Goal: Task Accomplishment & Management: Complete application form

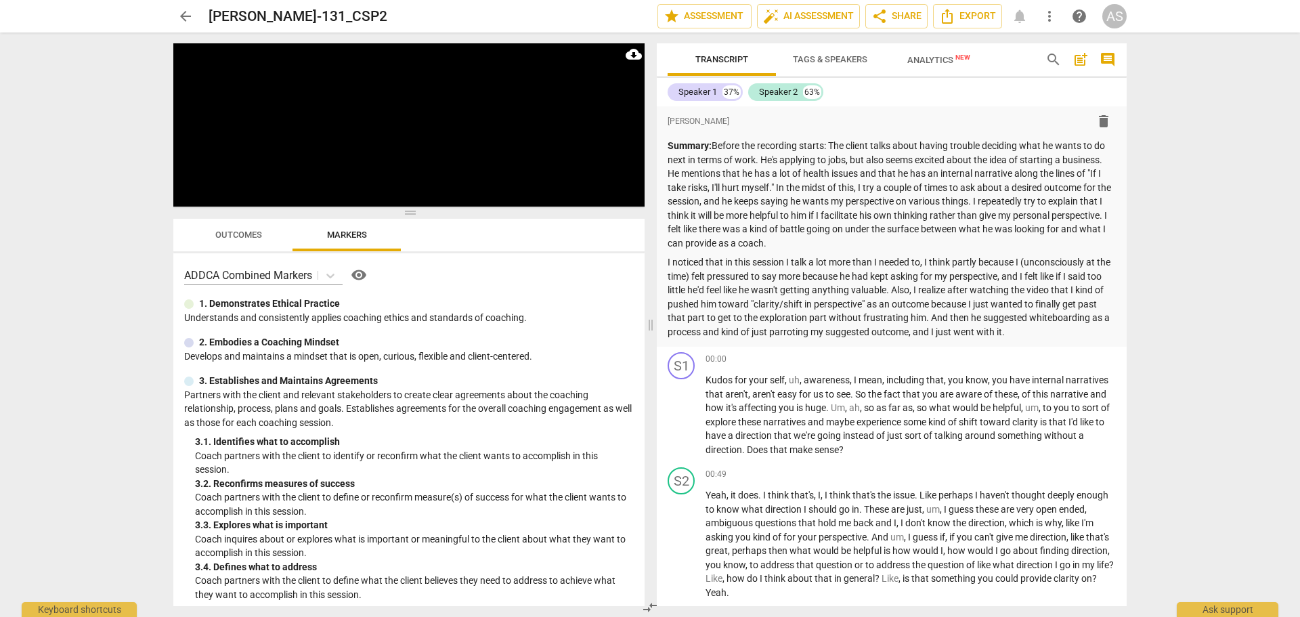
click at [0, 0] on span "edit" at bounding box center [0, 0] width 0 height 0
click at [321, 16] on input "[PERSON_NAME]-131_CSP2" at bounding box center [403, 16] width 389 height 26
type input "CherylBrowne_B131_CSP2"
click at [605, 12] on span "done" at bounding box center [610, 16] width 16 height 16
click at [177, 11] on span "arrow_back" at bounding box center [185, 16] width 24 height 16
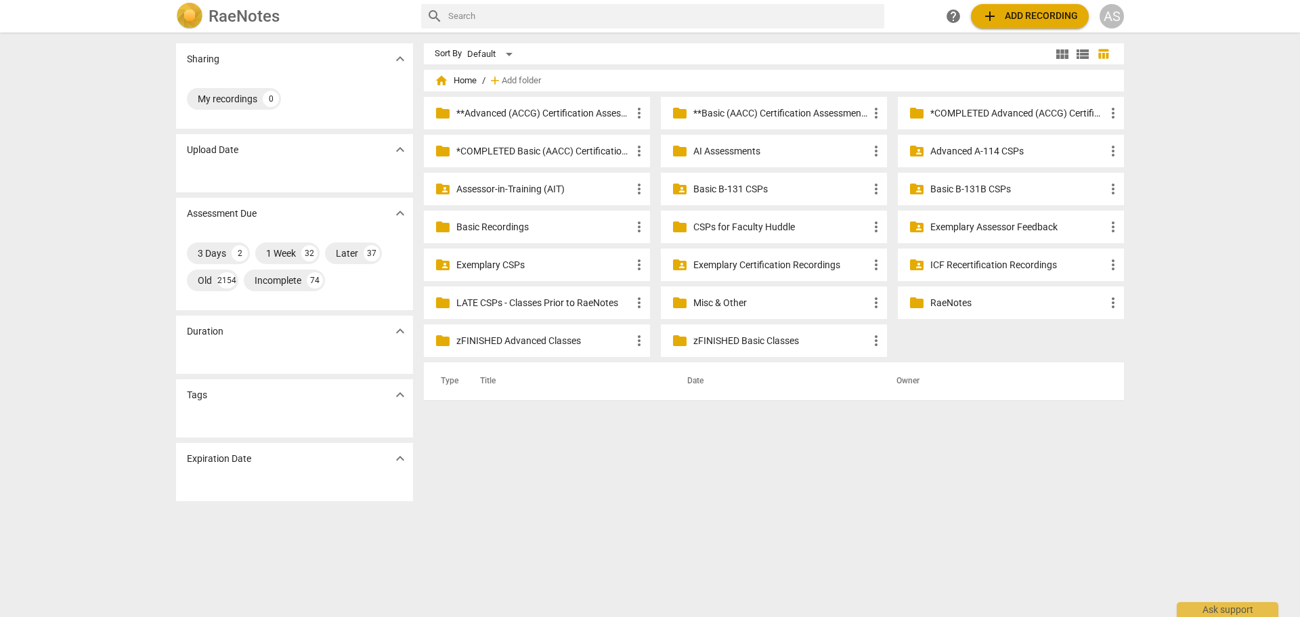
click at [788, 188] on p "Basic B-131 CSPs" at bounding box center [780, 189] width 175 height 14
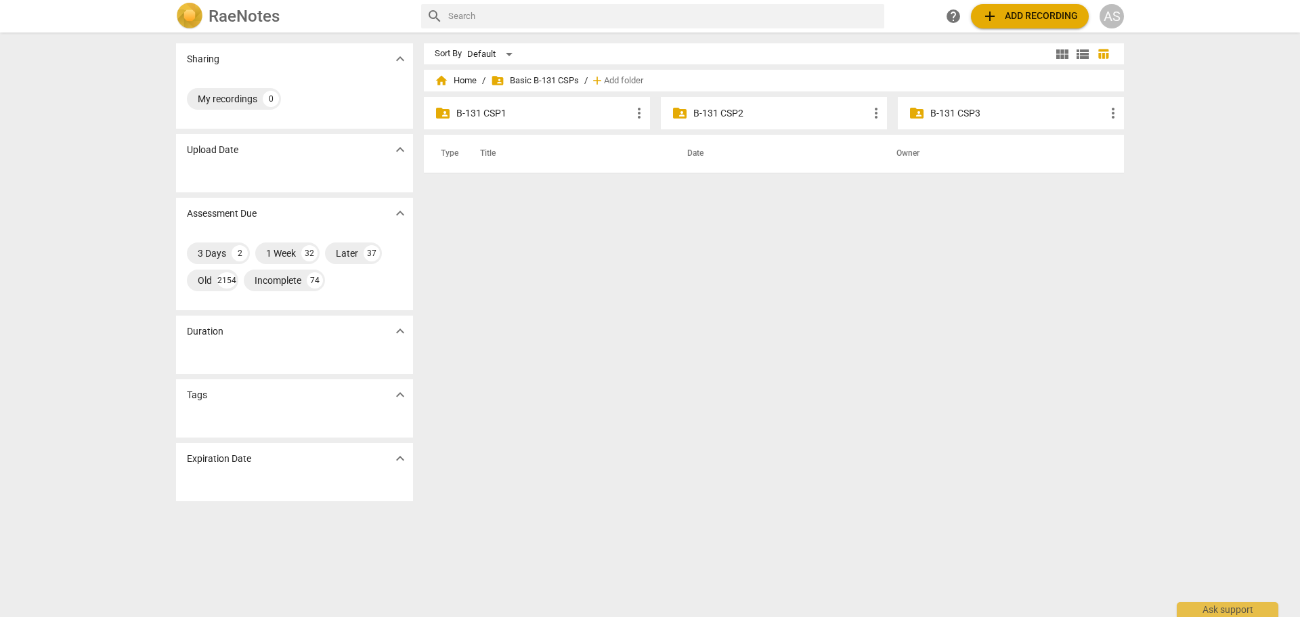
click at [763, 113] on p "B-131 CSP2" at bounding box center [780, 113] width 175 height 14
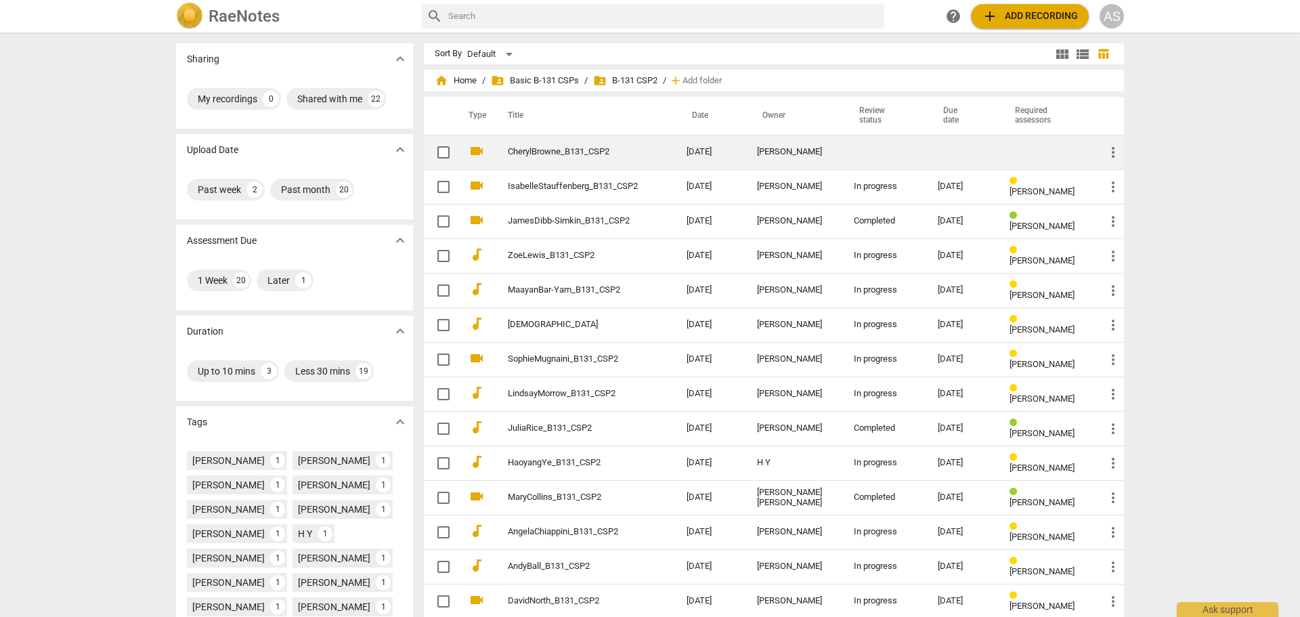
click at [755, 144] on td "cheryl browne" at bounding box center [794, 152] width 97 height 35
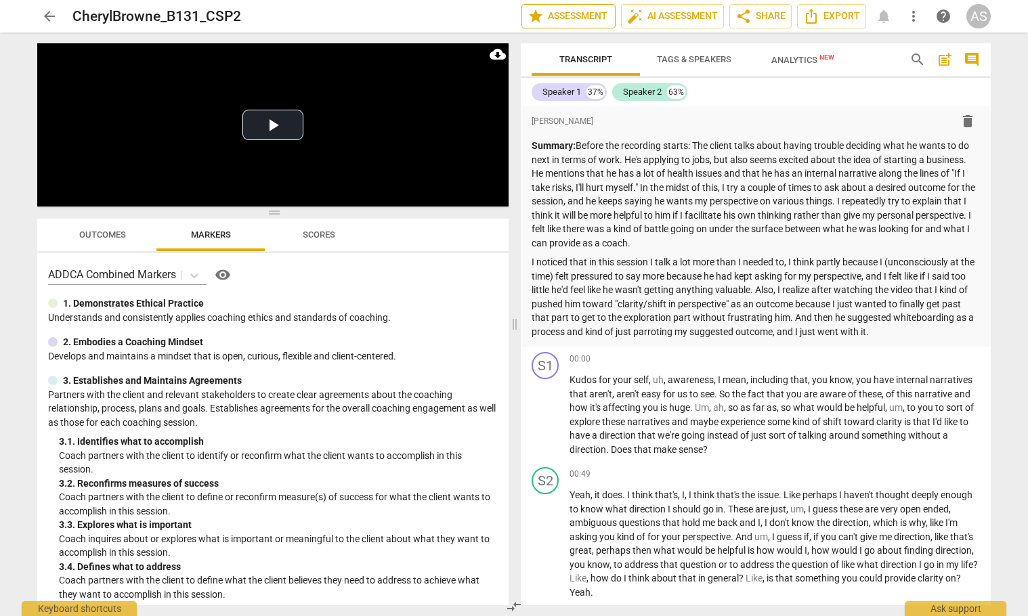
click at [583, 20] on span "star Assessment" at bounding box center [568, 16] width 82 height 16
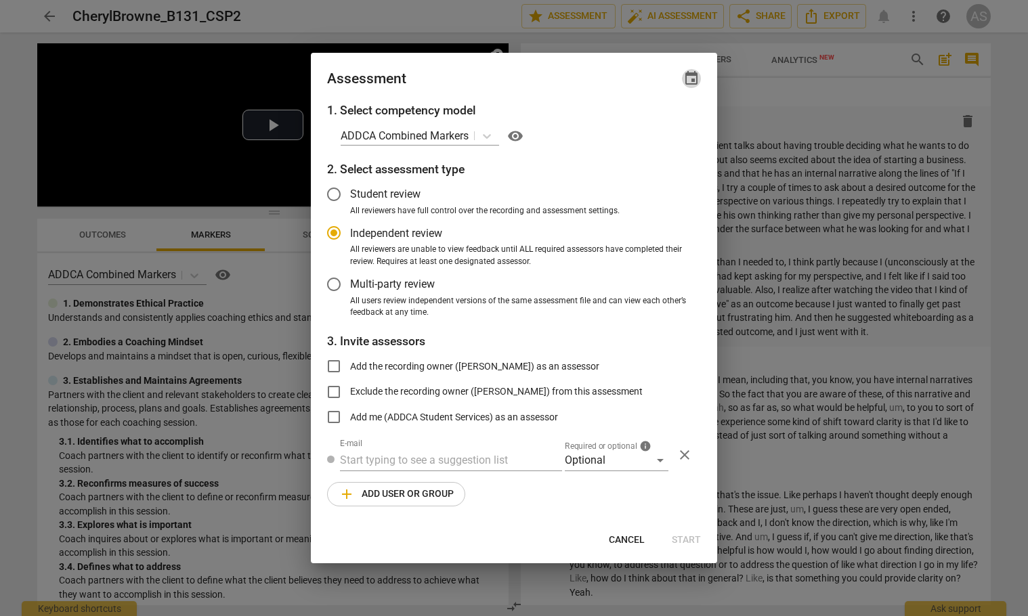
click at [699, 76] on span "event" at bounding box center [691, 78] width 19 height 16
radio input "false"
click at [649, 126] on input "date" at bounding box center [610, 125] width 95 height 20
type input "2025-09-02"
click at [505, 70] on div at bounding box center [514, 308] width 1028 height 616
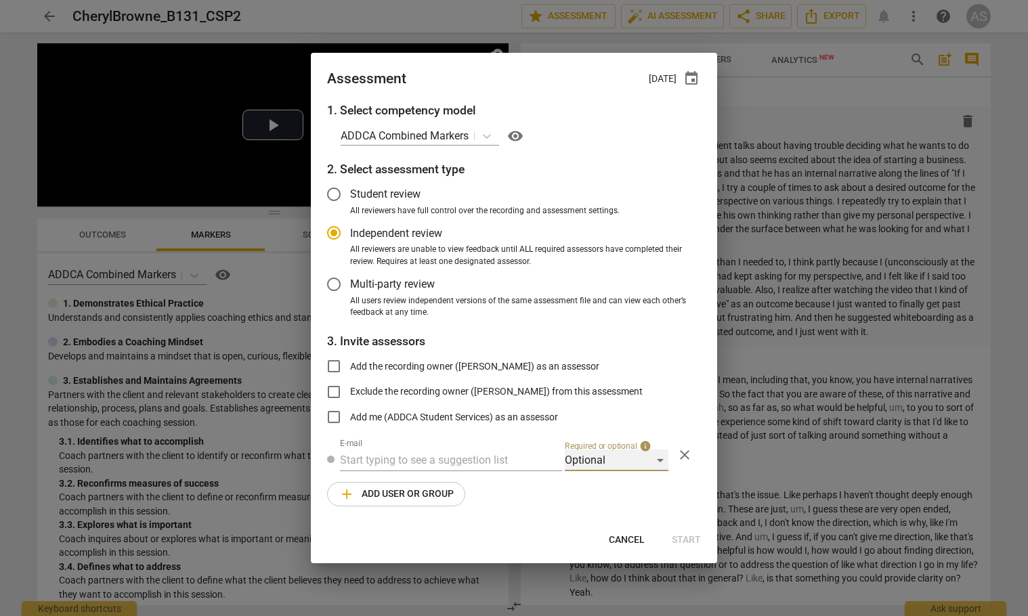
click at [607, 465] on div "Optional" at bounding box center [617, 461] width 104 height 22
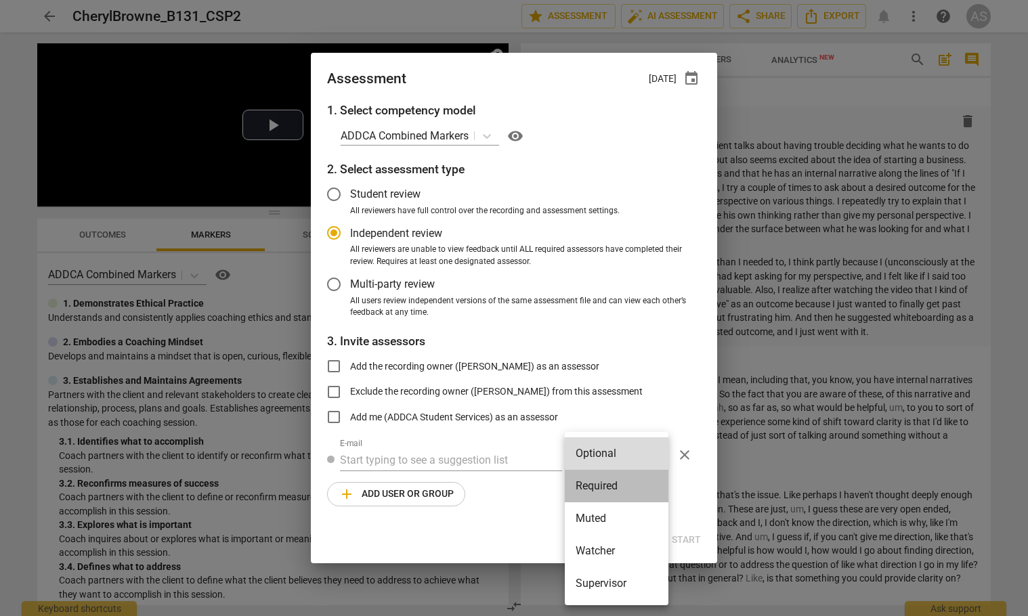
click at [614, 481] on li "Required" at bounding box center [617, 486] width 104 height 32
radio input "false"
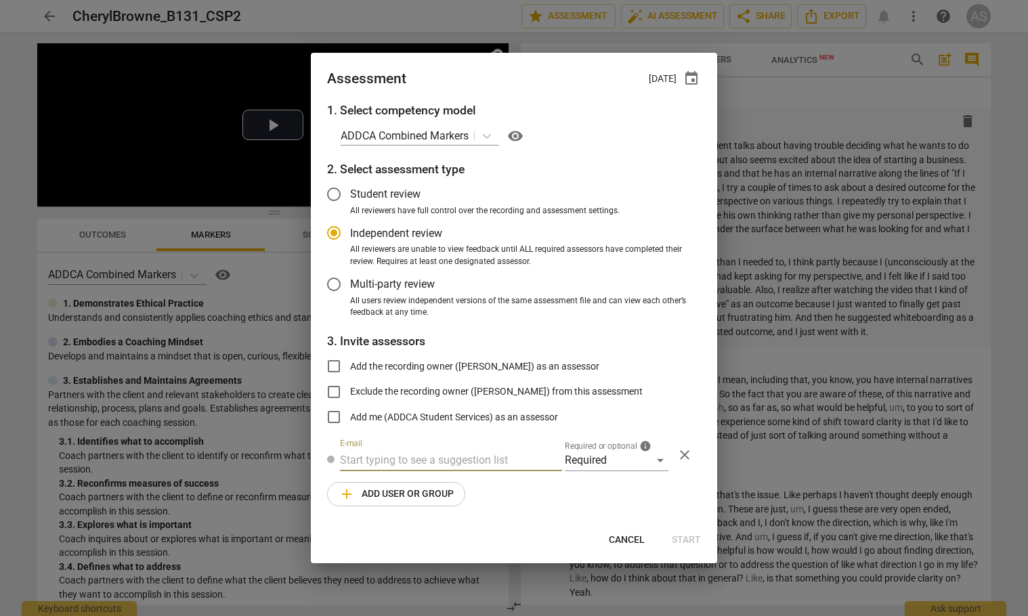
click at [420, 454] on input "text" at bounding box center [451, 461] width 222 height 22
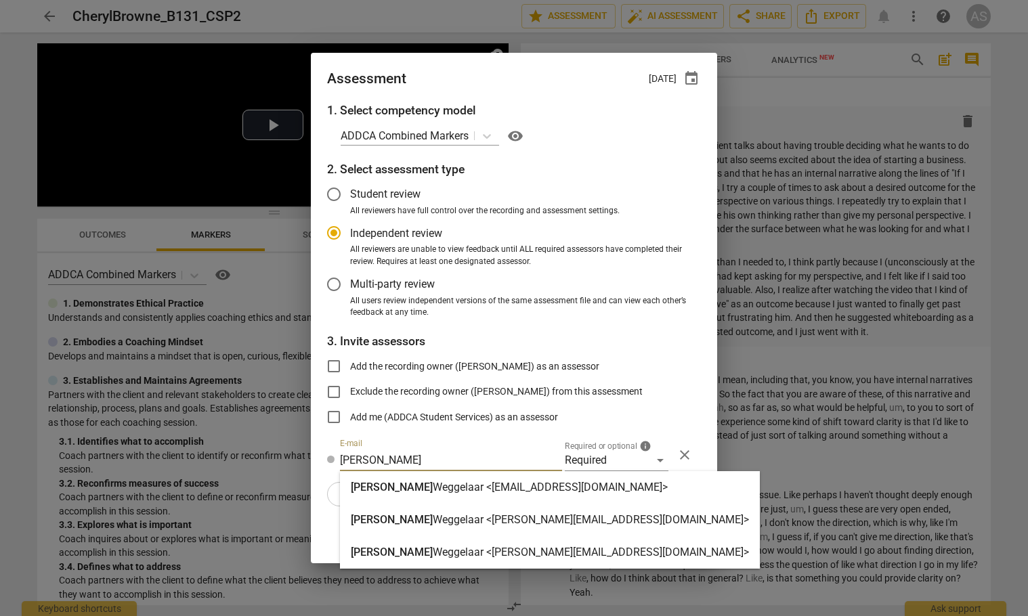
type input "brett"
click at [439, 527] on div "Brett Weggelaar <brett@addca.com>" at bounding box center [550, 520] width 398 height 16
radio input "false"
type input "Brett Weggelaar <brett@addca.com>"
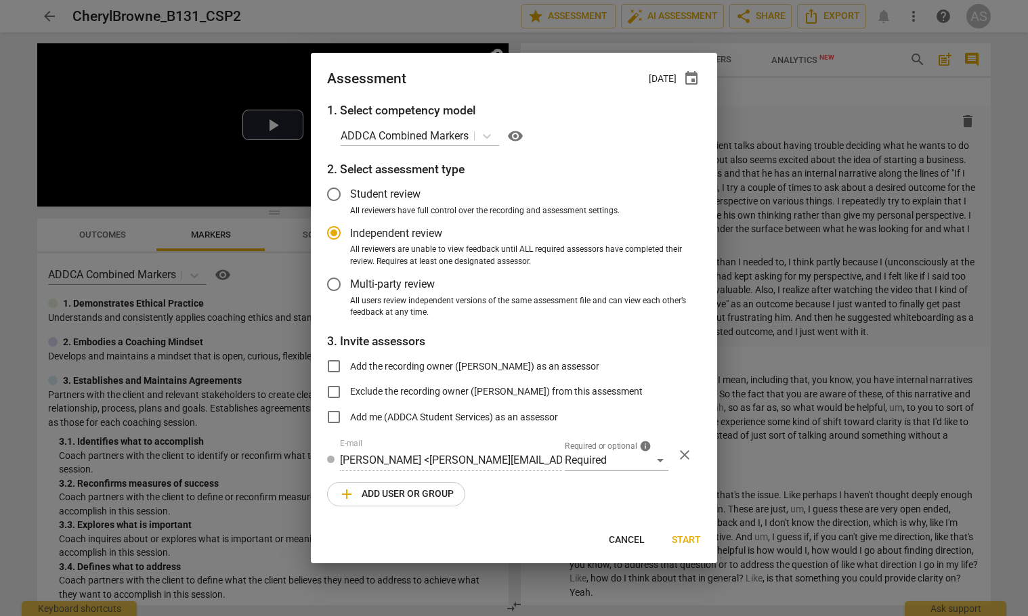
drag, startPoint x: 399, startPoint y: 496, endPoint x: 451, endPoint y: 496, distance: 52.1
click at [399, 496] on span "add Add user or group" at bounding box center [395, 494] width 115 height 16
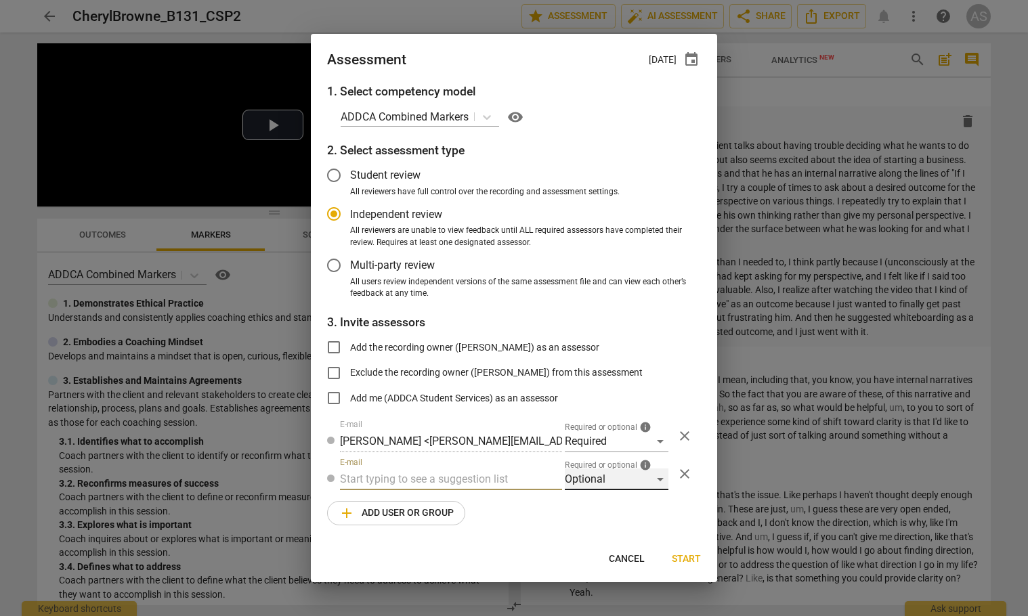
click at [586, 479] on div "Optional" at bounding box center [617, 479] width 104 height 22
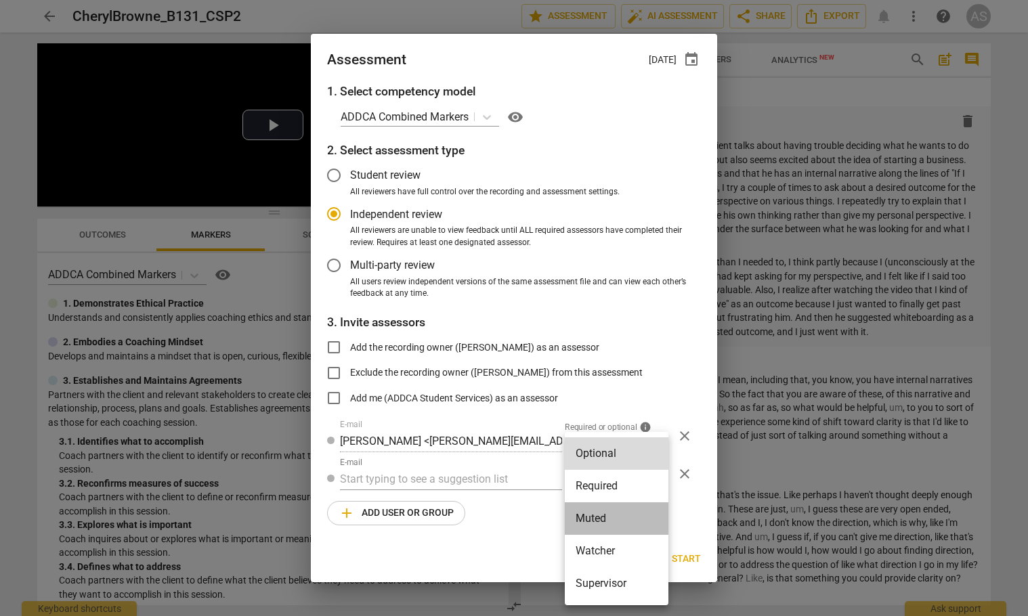
click at [602, 512] on li "Muted" at bounding box center [617, 518] width 104 height 32
radio input "false"
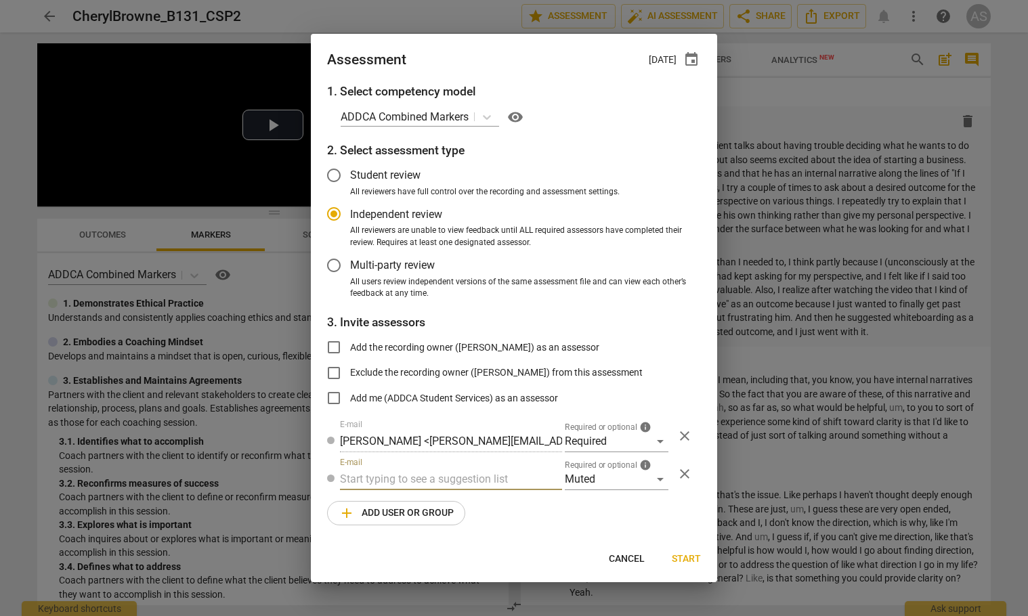
click at [474, 485] on input "text" at bounding box center [451, 479] width 222 height 22
type input "131"
click at [462, 510] on div "Basic B- 131 CSPs" at bounding box center [451, 506] width 222 height 32
radio input "false"
type input "Basic B-131 CSPs"
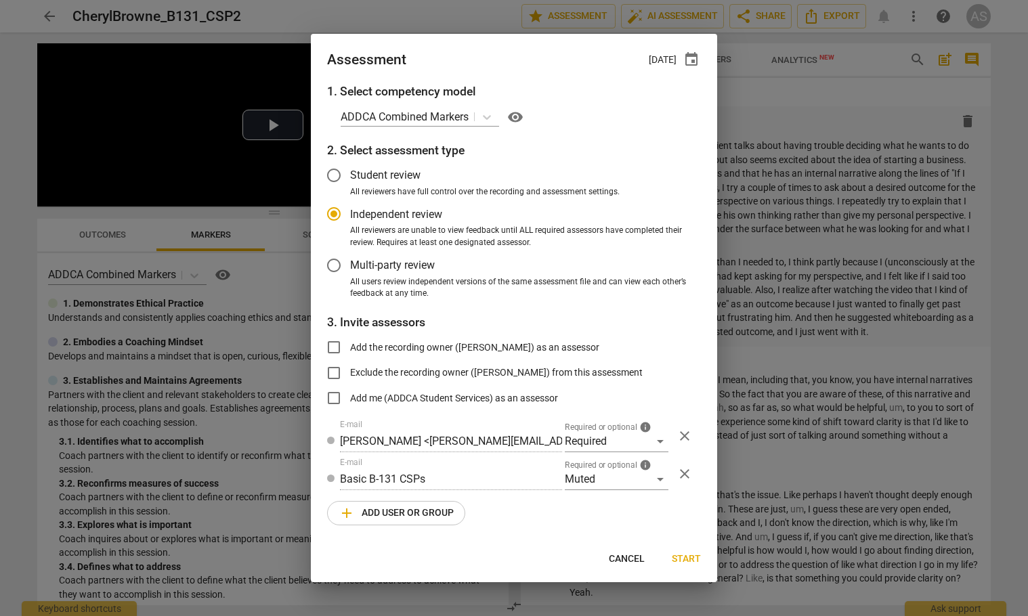
click at [686, 556] on span "Start" at bounding box center [686, 559] width 29 height 14
radio input "false"
type input "[PERSON_NAME] <[EMAIL_ADDRESS][DOMAIN_NAME]>"
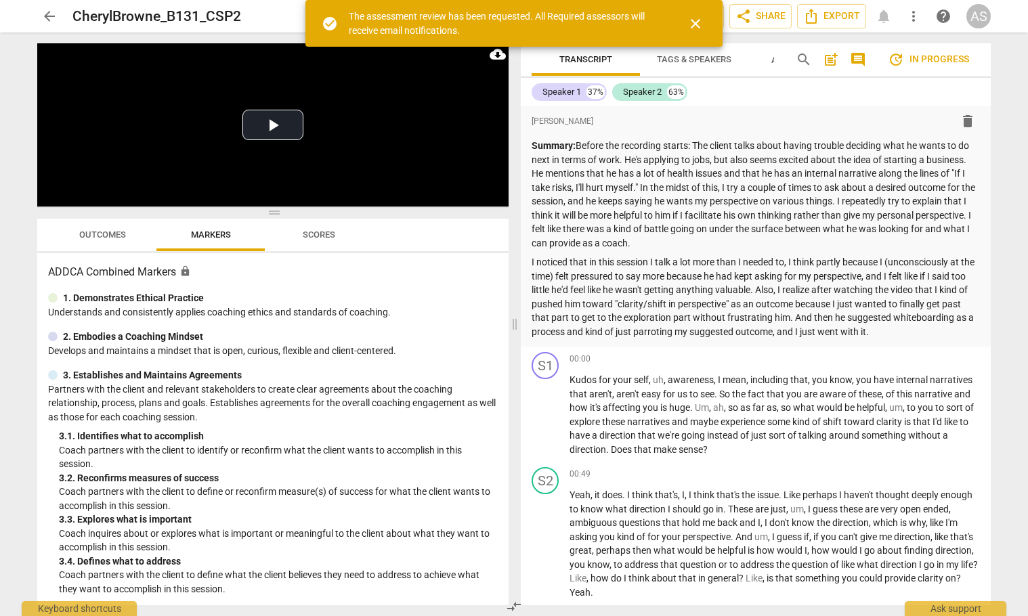
click at [53, 16] on span "arrow_back" at bounding box center [49, 16] width 16 height 16
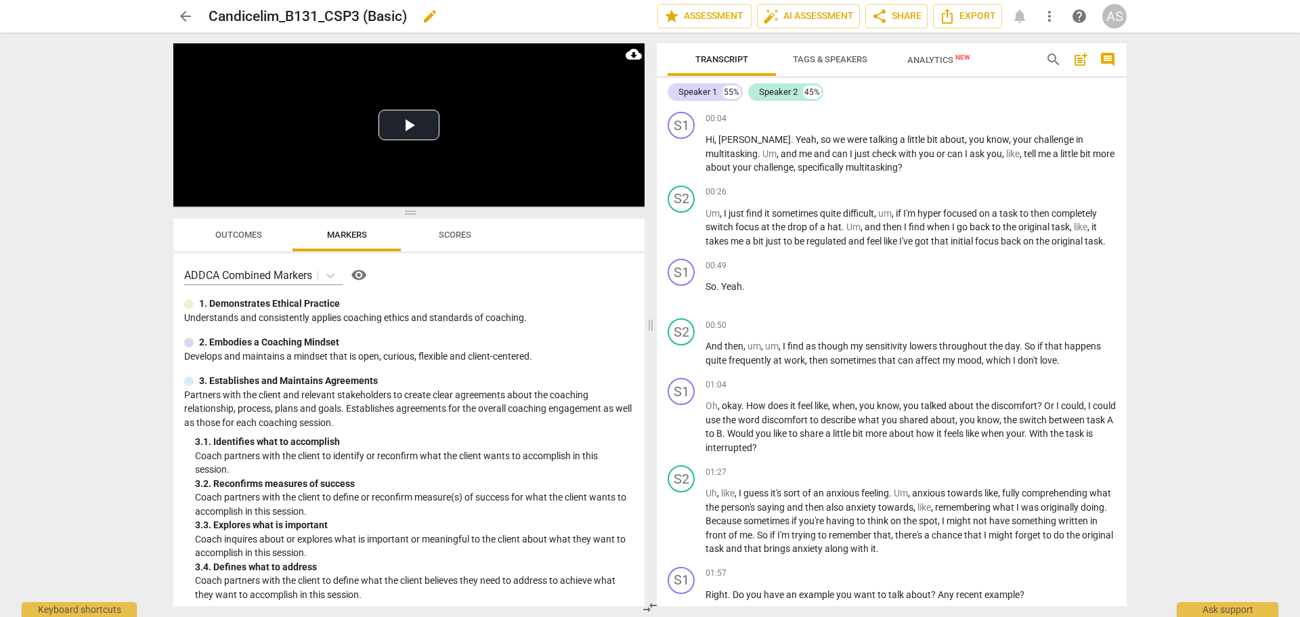
click at [436, 15] on span "edit" at bounding box center [430, 16] width 16 height 16
click at [424, 13] on input "Candicelim_B131_CSP3 (Basic)" at bounding box center [403, 16] width 389 height 26
type input "Candicelim_B131_CSP3"
click at [602, 19] on span "done" at bounding box center [610, 16] width 16 height 16
click at [190, 10] on span "arrow_back" at bounding box center [185, 16] width 16 height 16
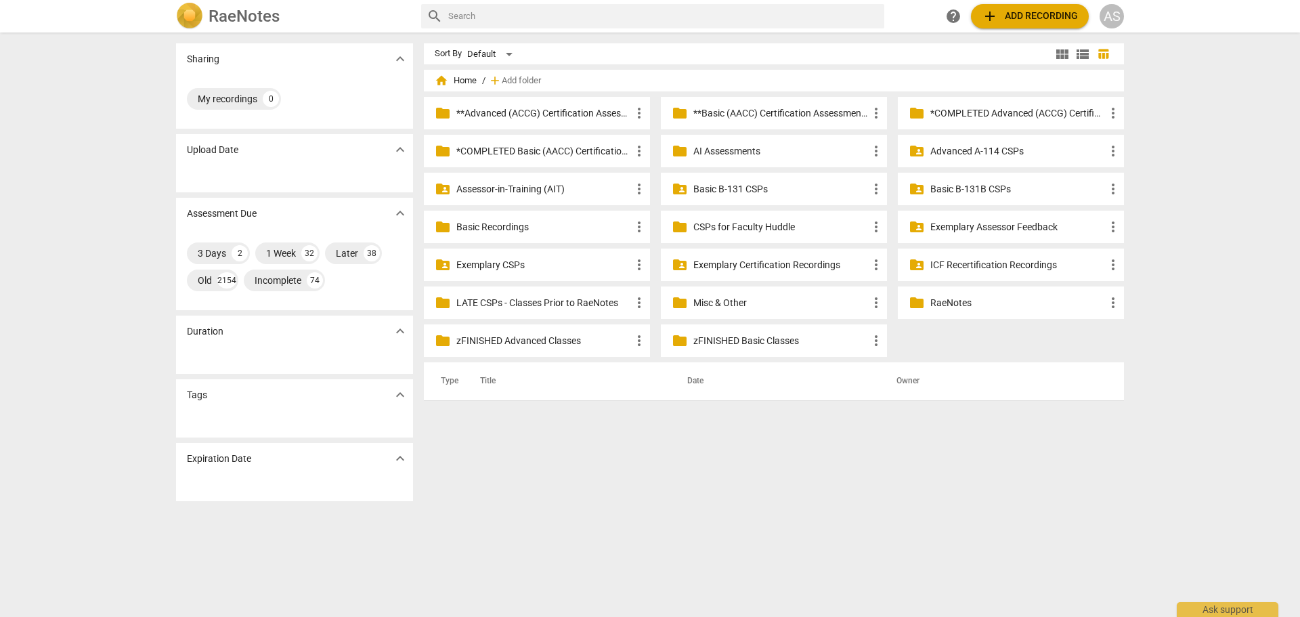
click at [785, 190] on p "Basic B-131 CSPs" at bounding box center [780, 189] width 175 height 14
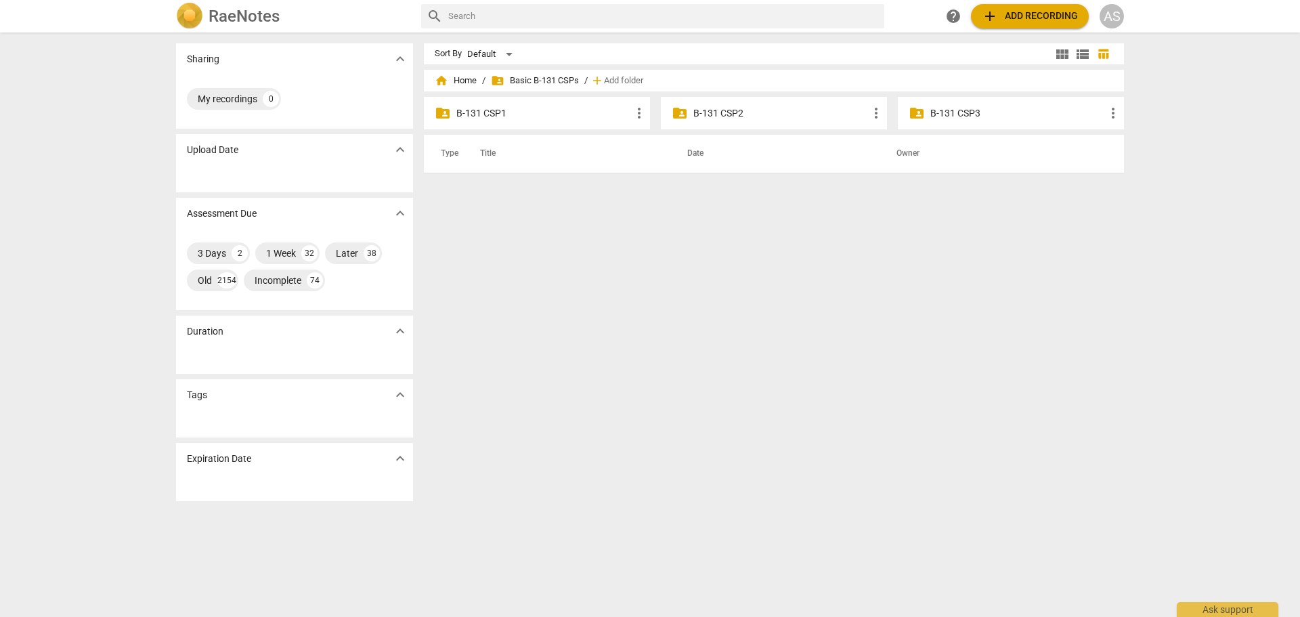
click at [967, 122] on div "folder_shared B-131 CSP3 more_vert" at bounding box center [1011, 113] width 226 height 32
click at [967, 114] on p "B-131 CSP3" at bounding box center [1017, 113] width 175 height 14
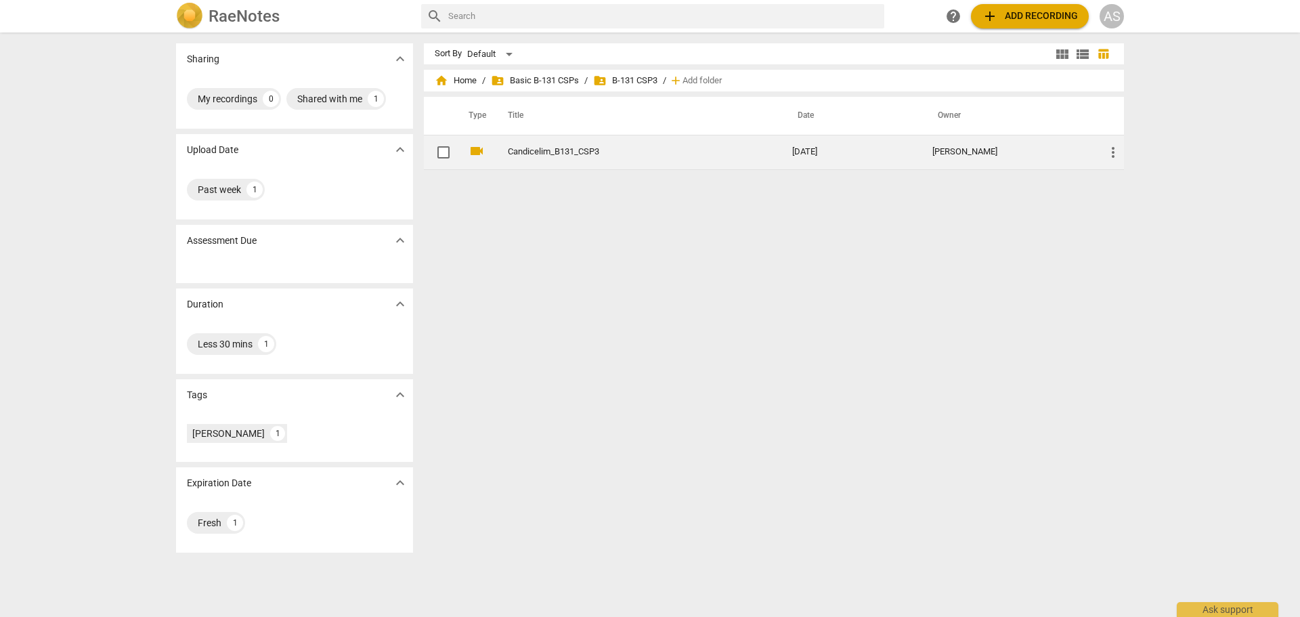
click at [552, 148] on link "Candicelim_B131_CSP3" at bounding box center [626, 152] width 236 height 10
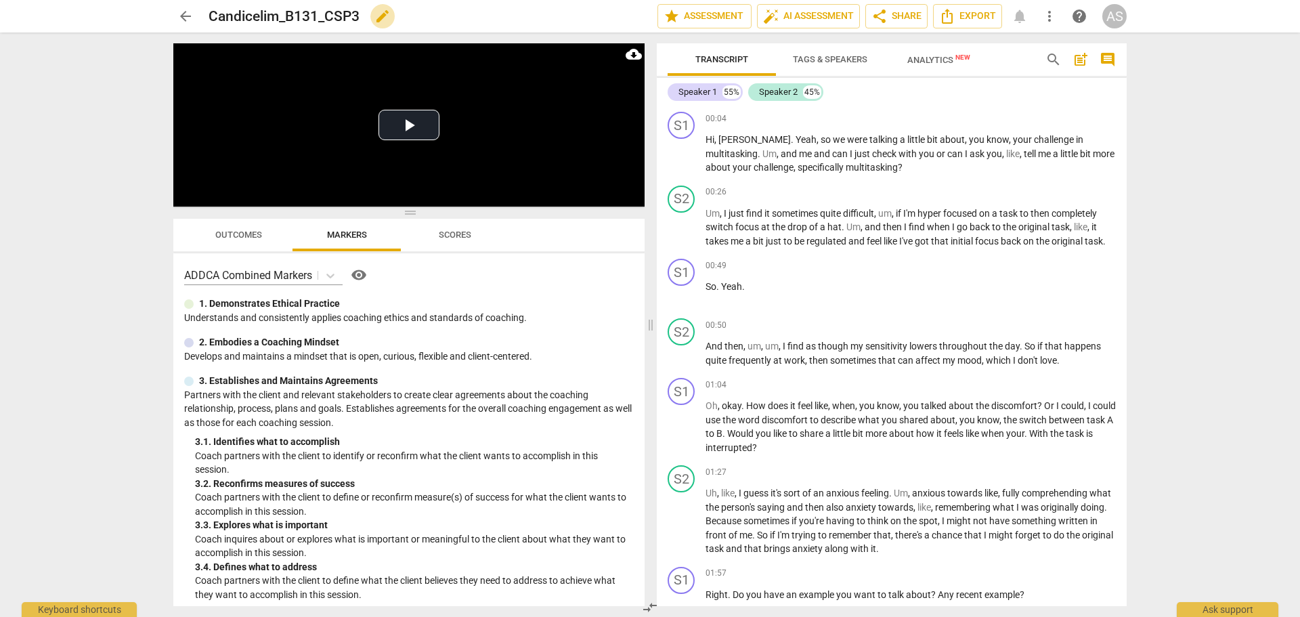
click at [384, 12] on span "edit" at bounding box center [382, 16] width 16 height 16
click at [260, 20] on input "Candicelim_B131_CSP3" at bounding box center [403, 16] width 389 height 26
type input "CandiceLim_B131_CSP3"
click at [602, 13] on span "done" at bounding box center [610, 16] width 16 height 16
click at [714, 18] on span "star Assessment" at bounding box center [704, 16] width 82 height 16
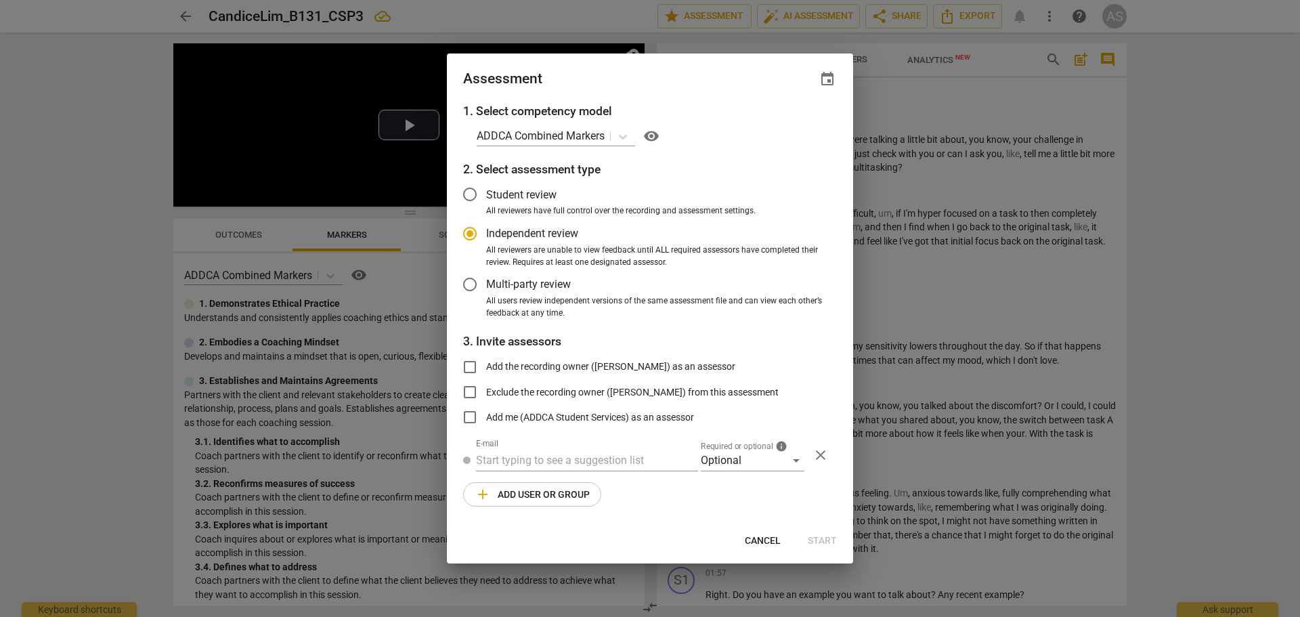
radio input "false"
click at [825, 72] on span "event" at bounding box center [827, 79] width 16 height 16
click at [785, 123] on input "date" at bounding box center [746, 126] width 95 height 20
type input "[DATE]"
click at [681, 70] on div at bounding box center [650, 308] width 1300 height 617
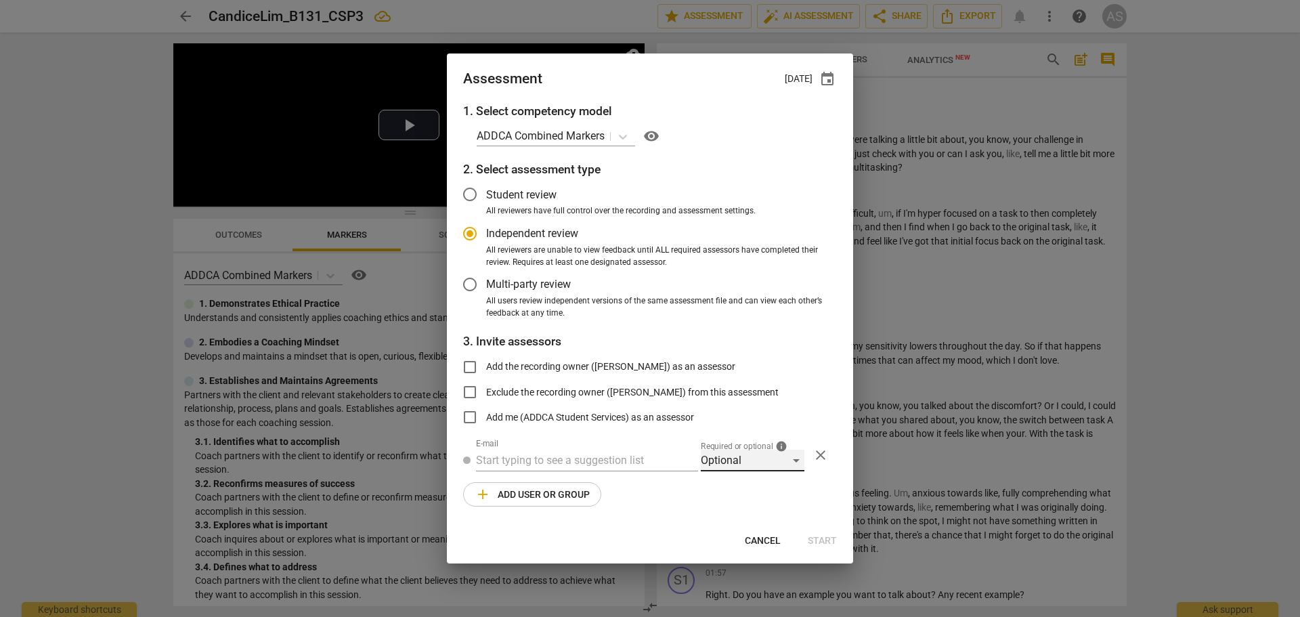
click at [730, 467] on div "Optional" at bounding box center [753, 461] width 104 height 22
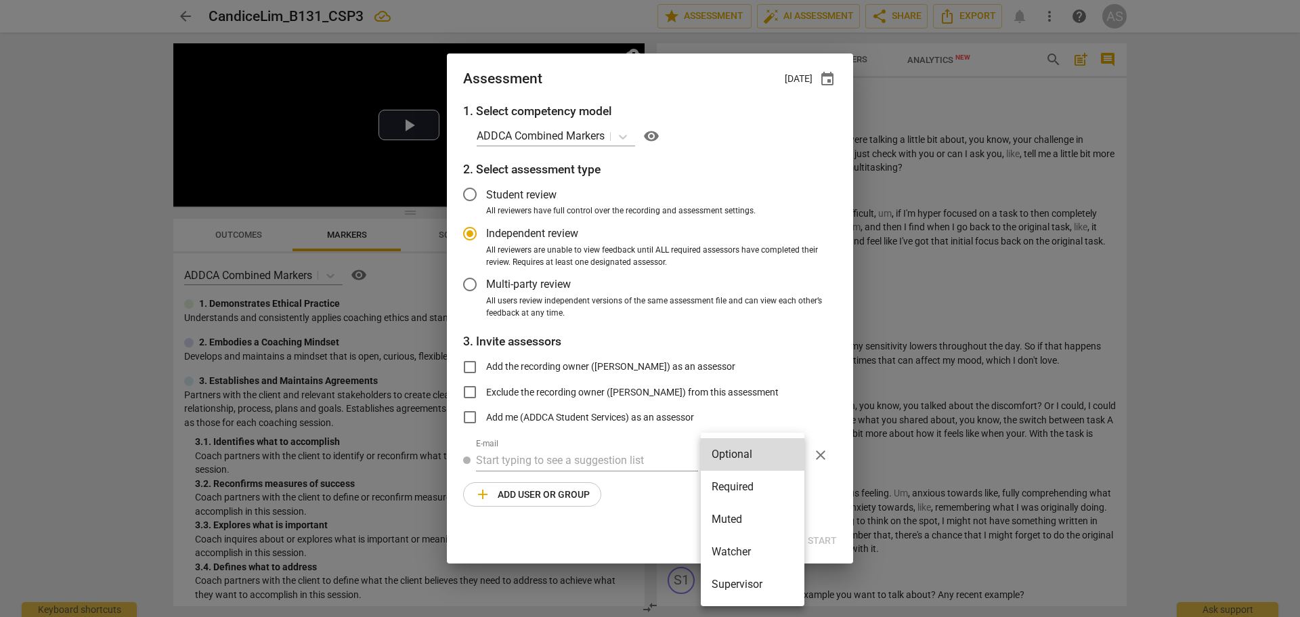
click at [739, 486] on li "Required" at bounding box center [753, 486] width 104 height 32
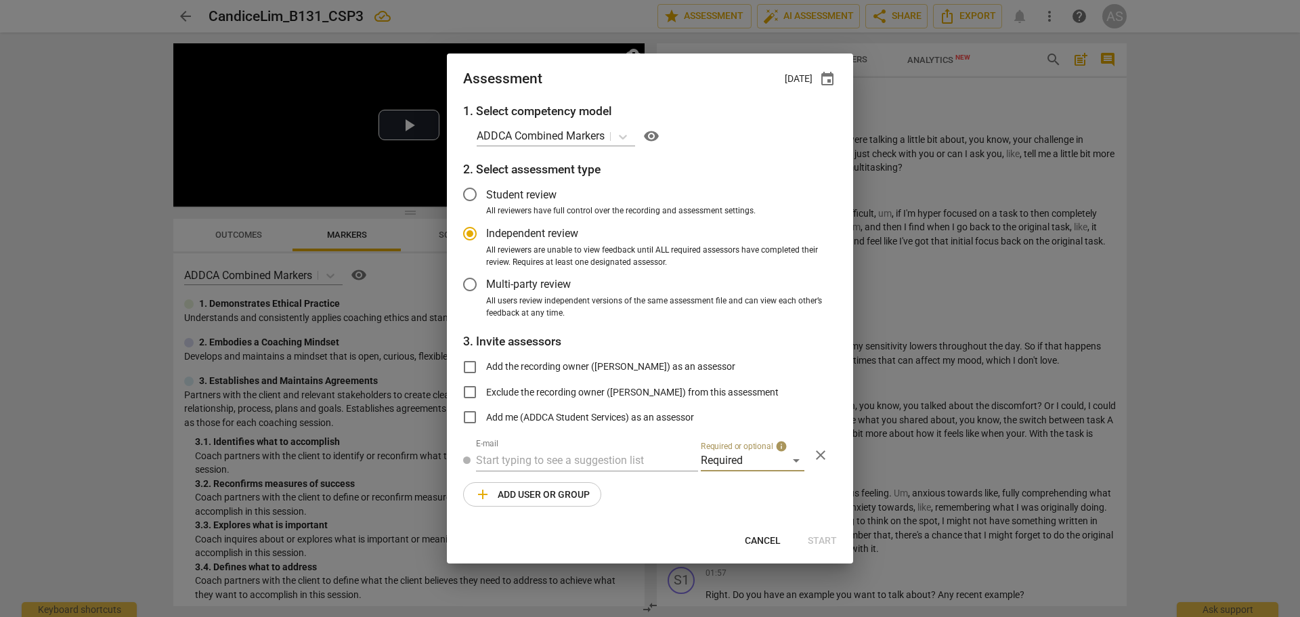
radio input "false"
click at [575, 470] on input "text" at bounding box center [587, 461] width 222 height 22
click at [574, 466] on input "text" at bounding box center [587, 461] width 222 height 22
type input "[PERSON_NAME]@add"
click at [576, 488] on span "[PERSON_NAME]@add" at bounding box center [631, 487] width 110 height 13
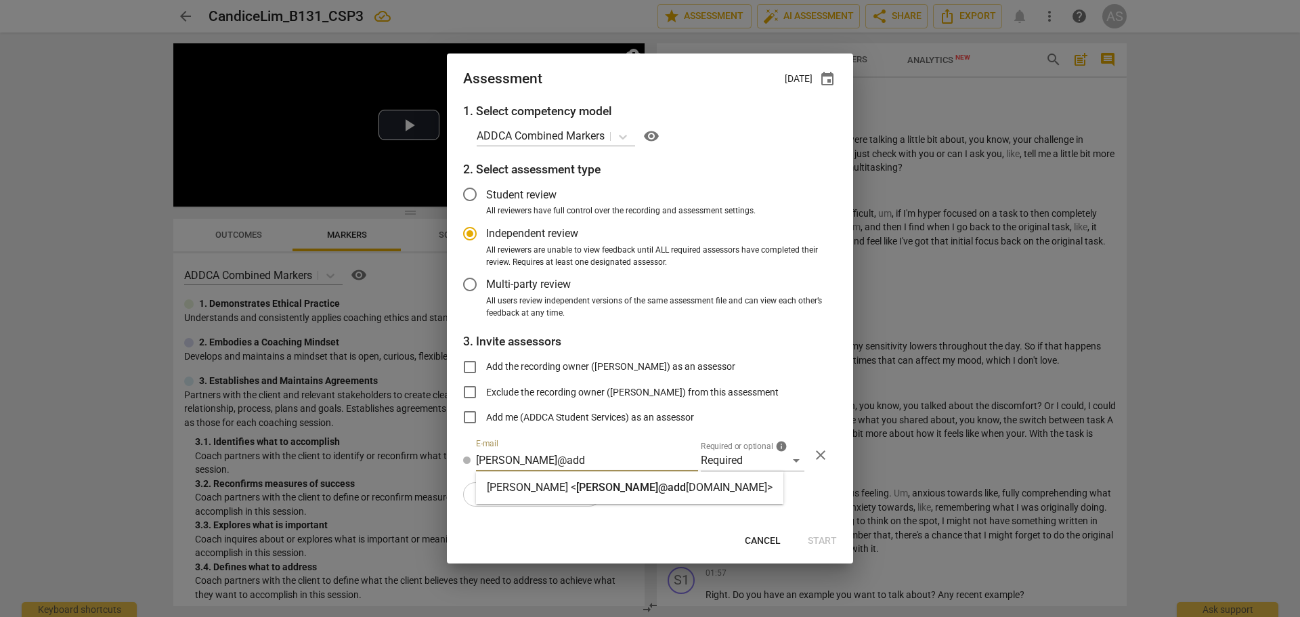
radio input "false"
type input "[PERSON_NAME] <[PERSON_NAME][EMAIL_ADDRESS][DOMAIN_NAME]>"
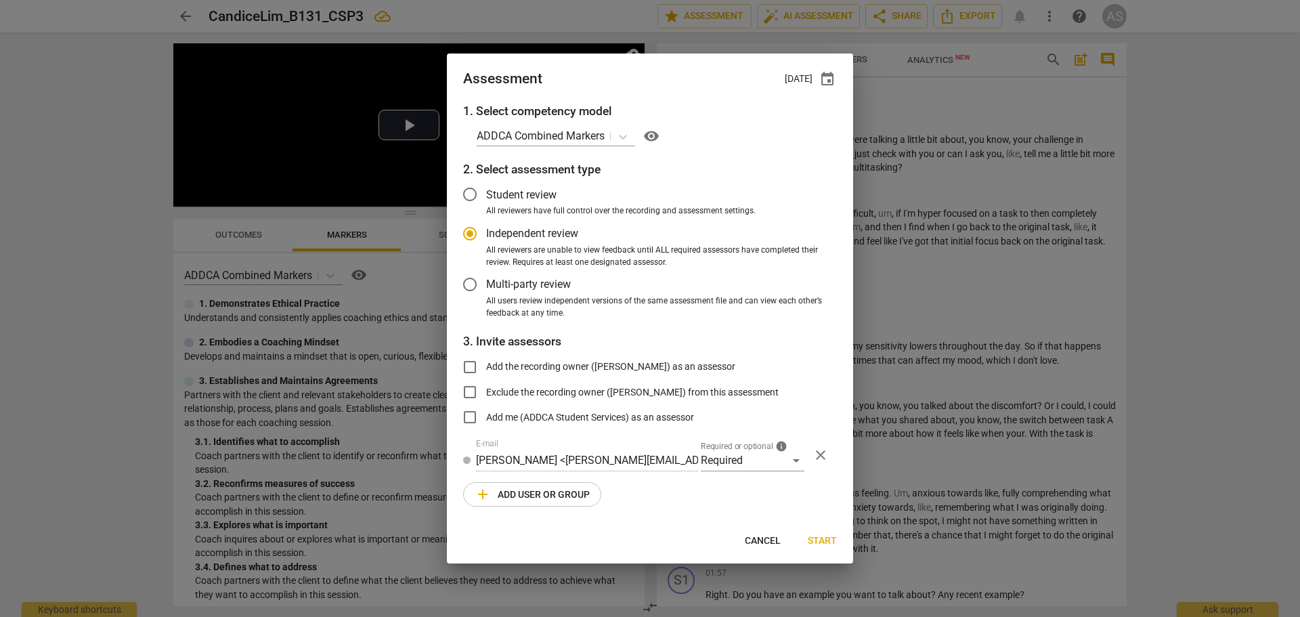
click at [550, 483] on button "add Add user or group" at bounding box center [532, 494] width 138 height 24
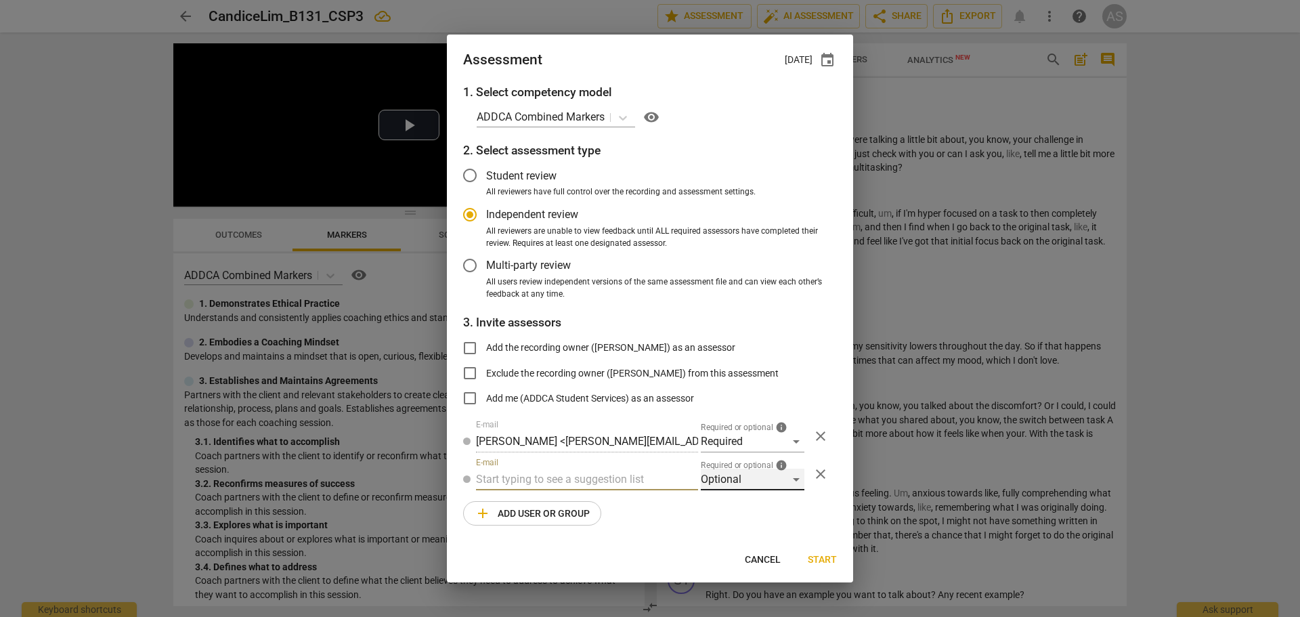
click at [740, 476] on div "Optional" at bounding box center [753, 479] width 104 height 22
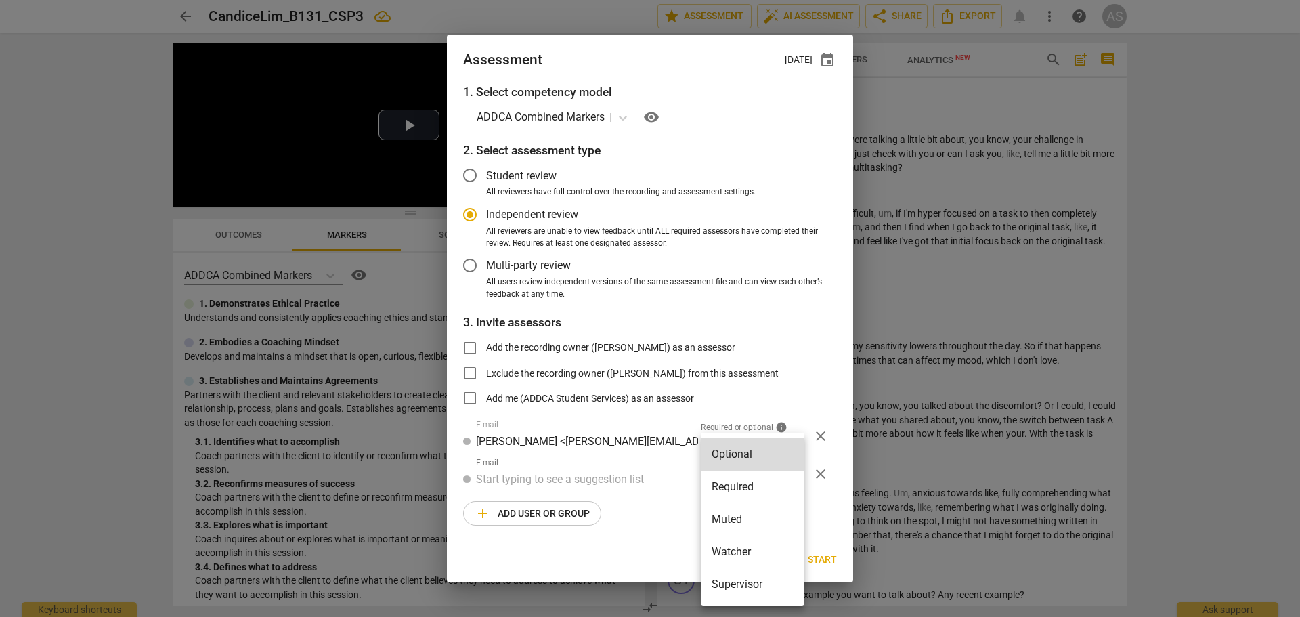
click at [737, 514] on li "Muted" at bounding box center [753, 519] width 104 height 32
radio input "false"
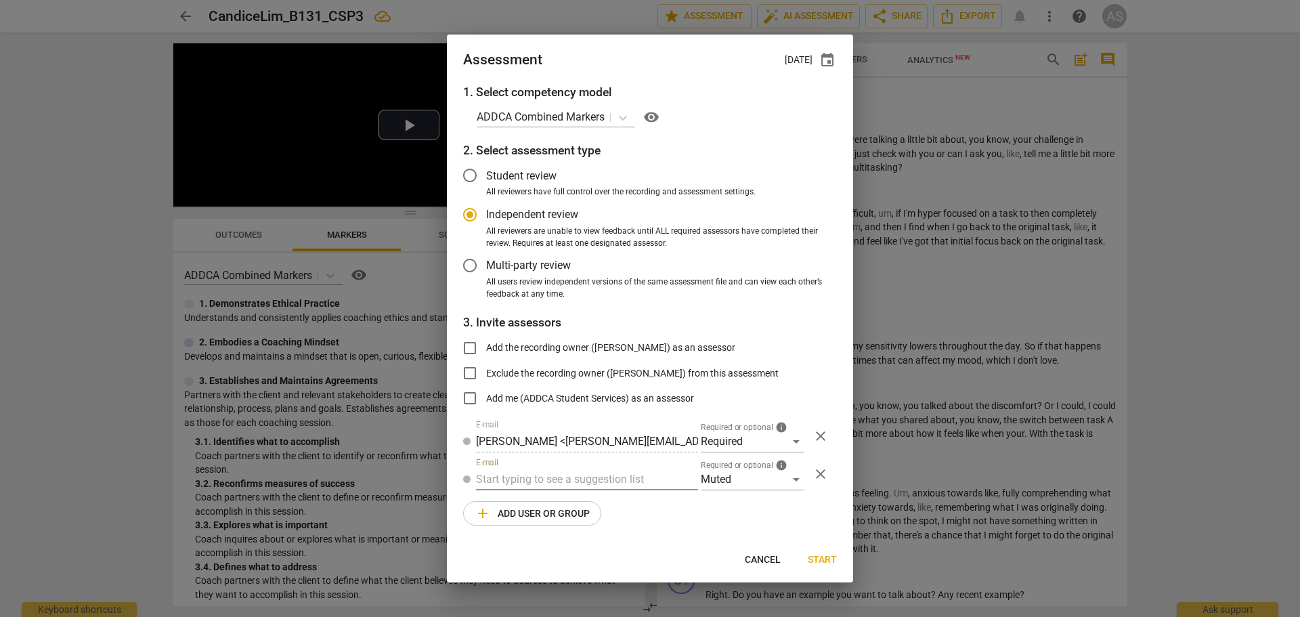
click at [560, 485] on input "text" at bounding box center [587, 479] width 222 height 22
type input "131"
click at [563, 502] on strong "CSPs" at bounding box center [557, 506] width 26 height 13
radio input "false"
type input "Basic B-131 CSPs"
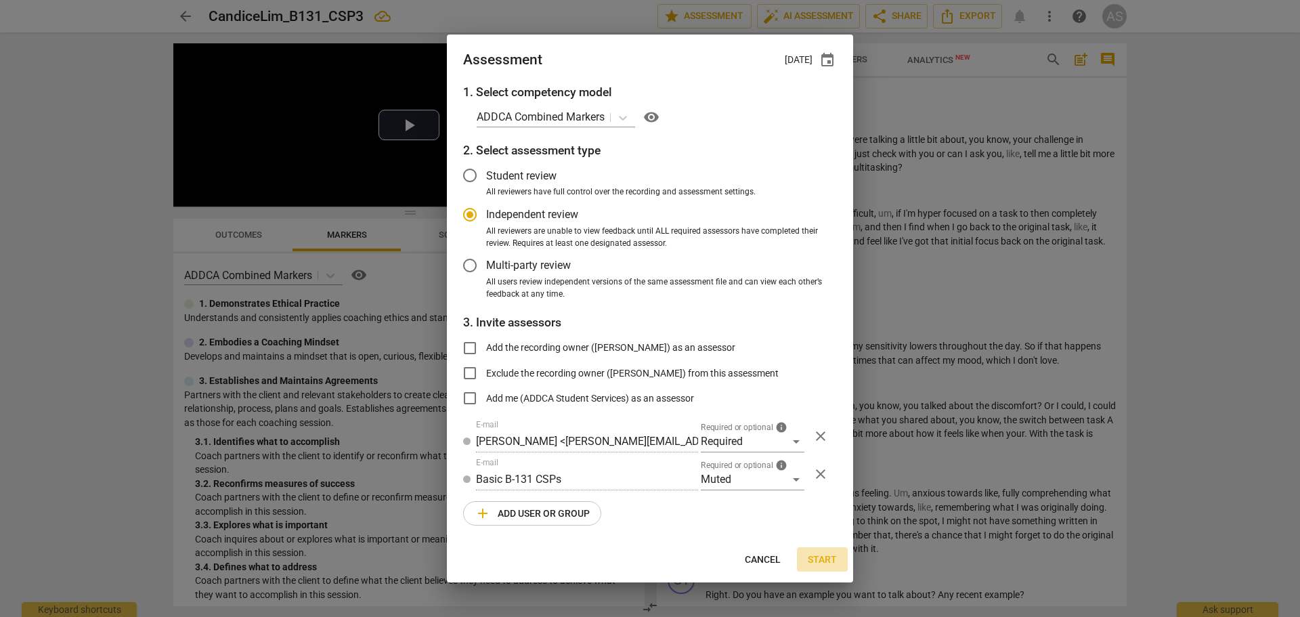
click at [825, 553] on span "Start" at bounding box center [822, 560] width 29 height 14
radio input "false"
type input "[PERSON_NAME] <[EMAIL_ADDRESS][DOMAIN_NAME]>"
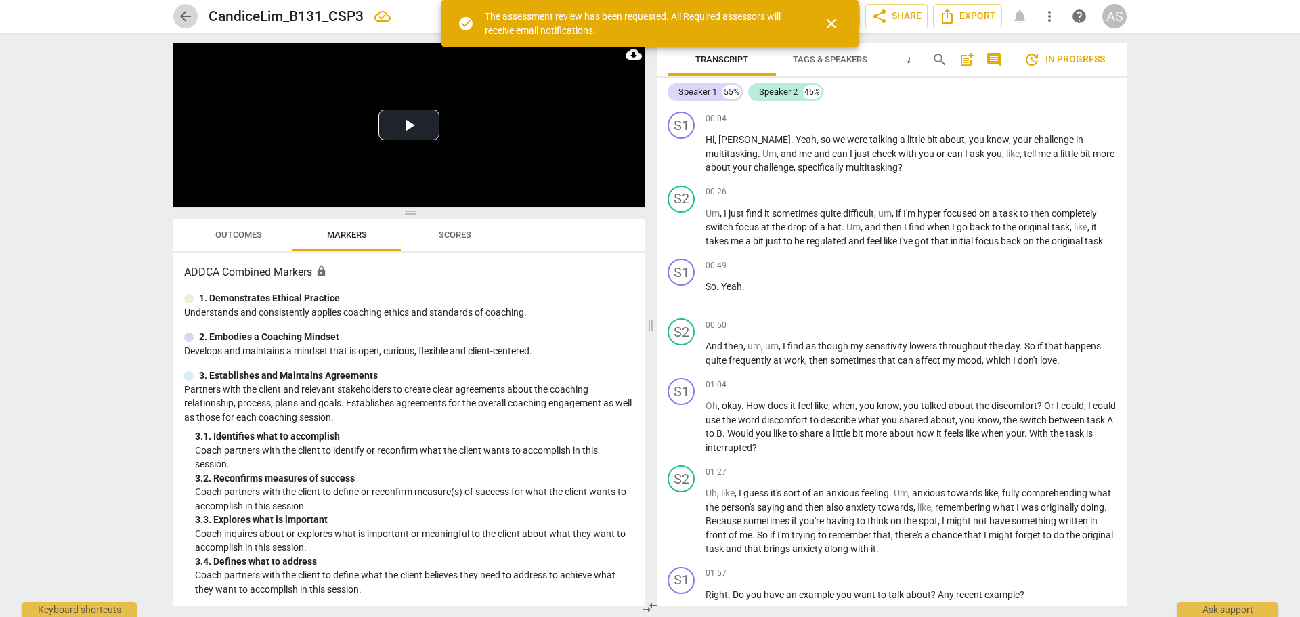
click at [181, 13] on span "arrow_back" at bounding box center [185, 16] width 16 height 16
